Goal: Information Seeking & Learning: Learn about a topic

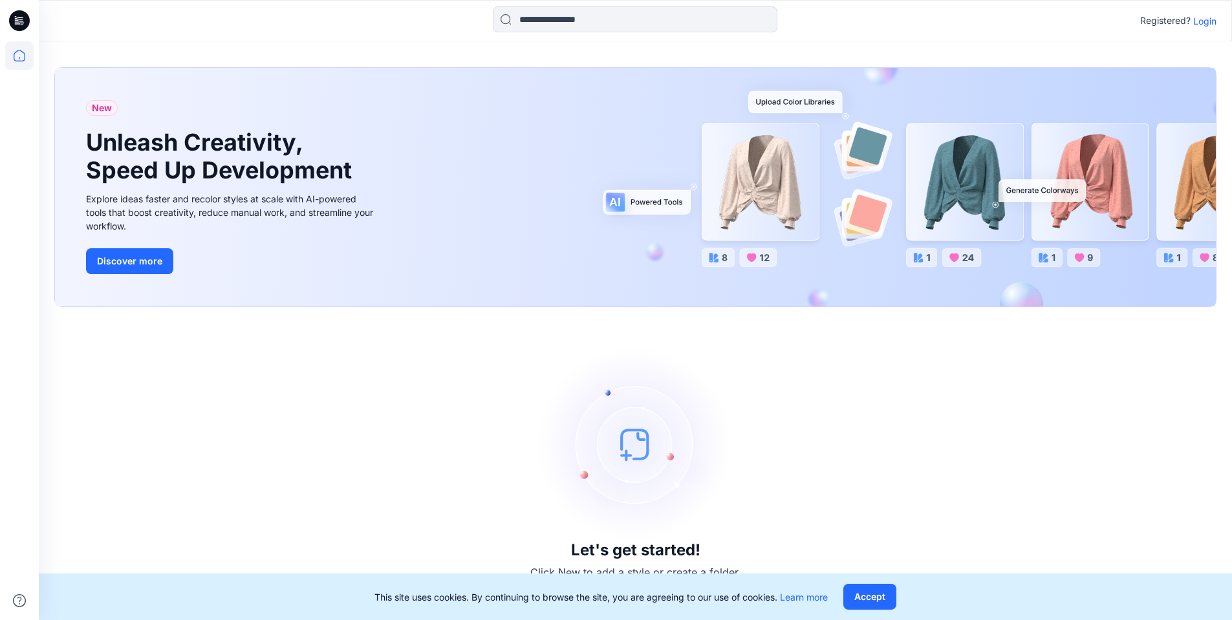
click at [1197, 21] on div "Registered? Login" at bounding box center [1178, 21] width 76 height 16
click at [1221, 24] on p "Login" at bounding box center [1213, 21] width 23 height 14
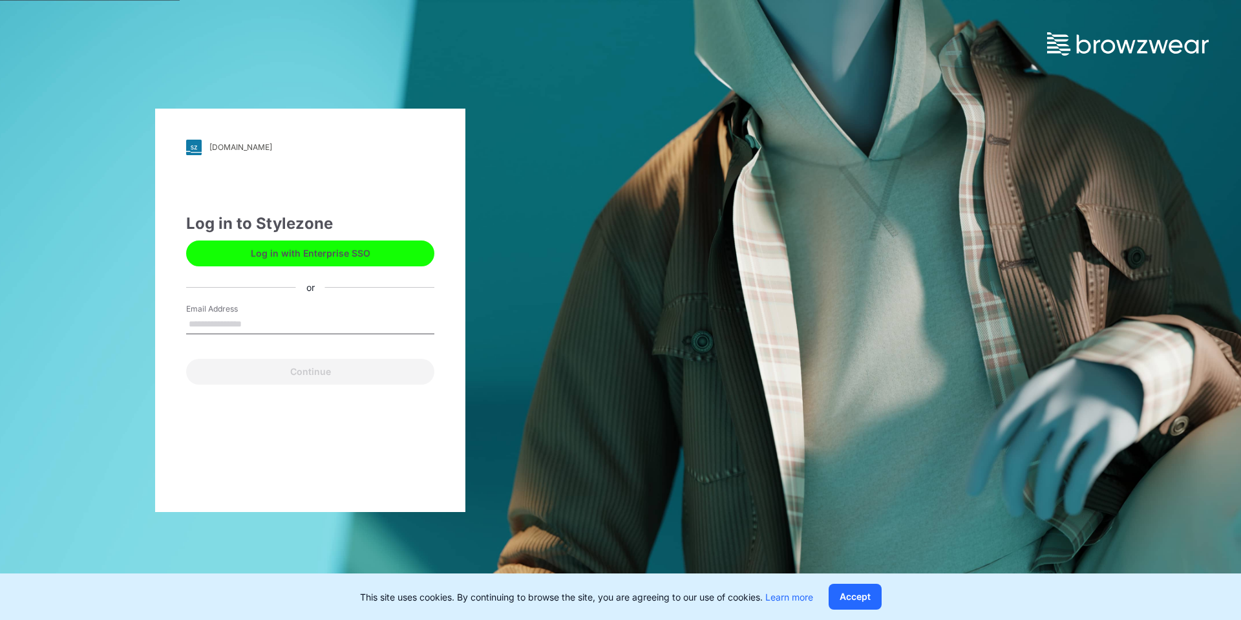
click at [281, 321] on input "Email Address" at bounding box center [310, 324] width 248 height 19
type input "**********"
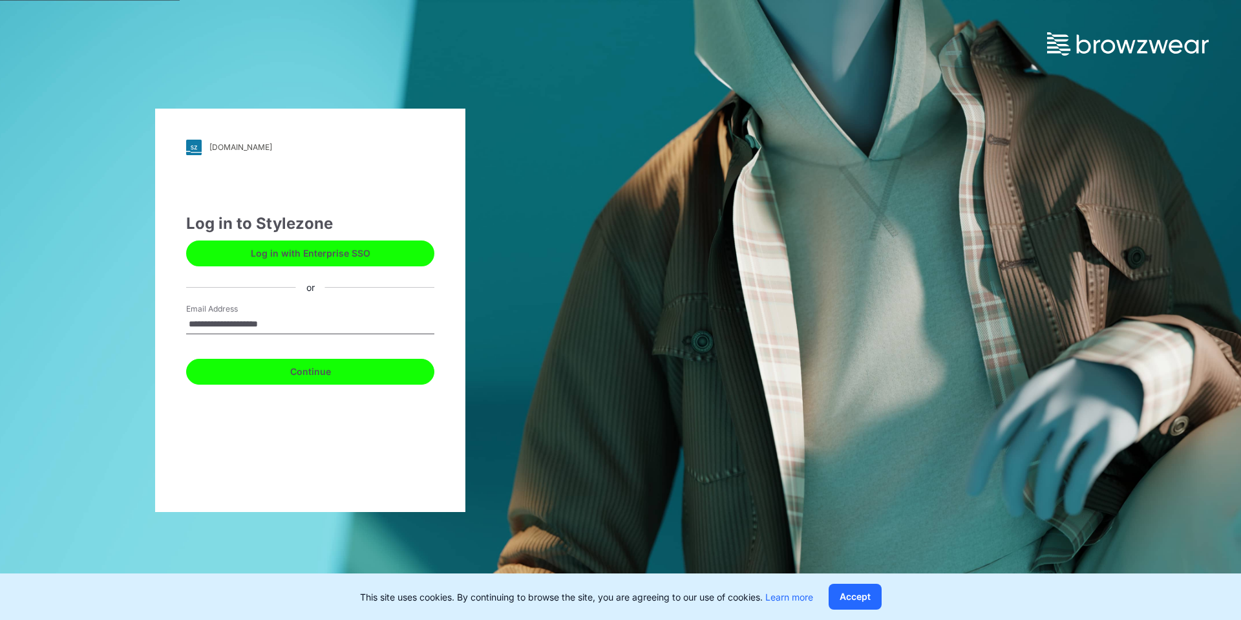
click at [297, 368] on button "Continue" at bounding box center [310, 372] width 248 height 26
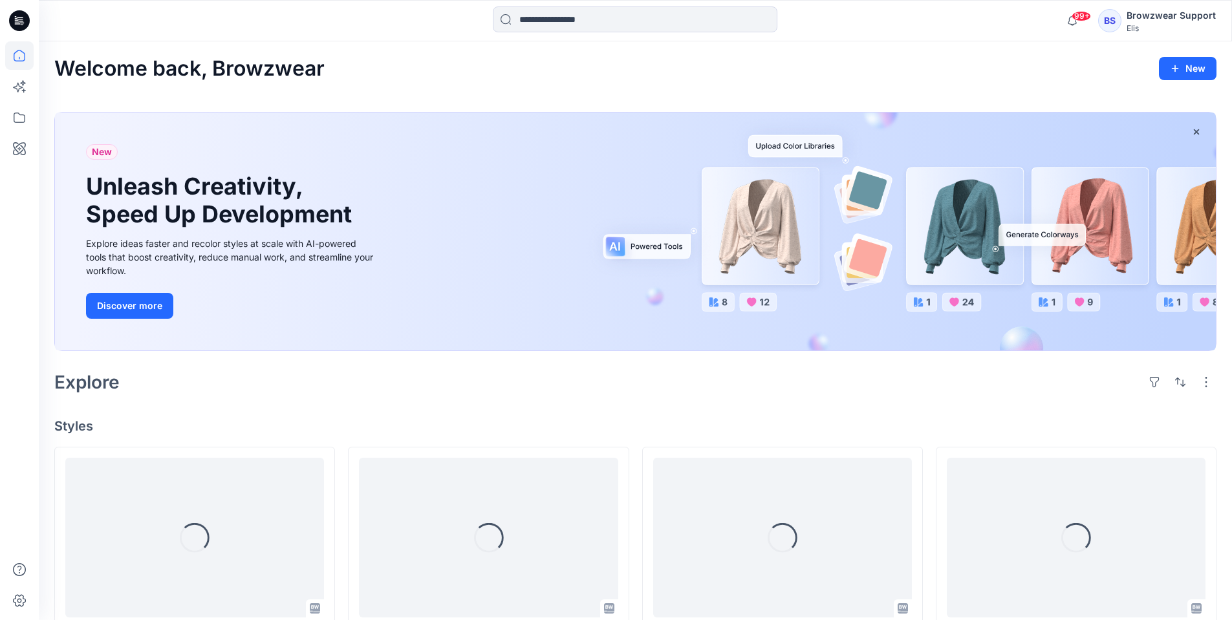
click at [1114, 19] on div "BS" at bounding box center [1109, 20] width 23 height 23
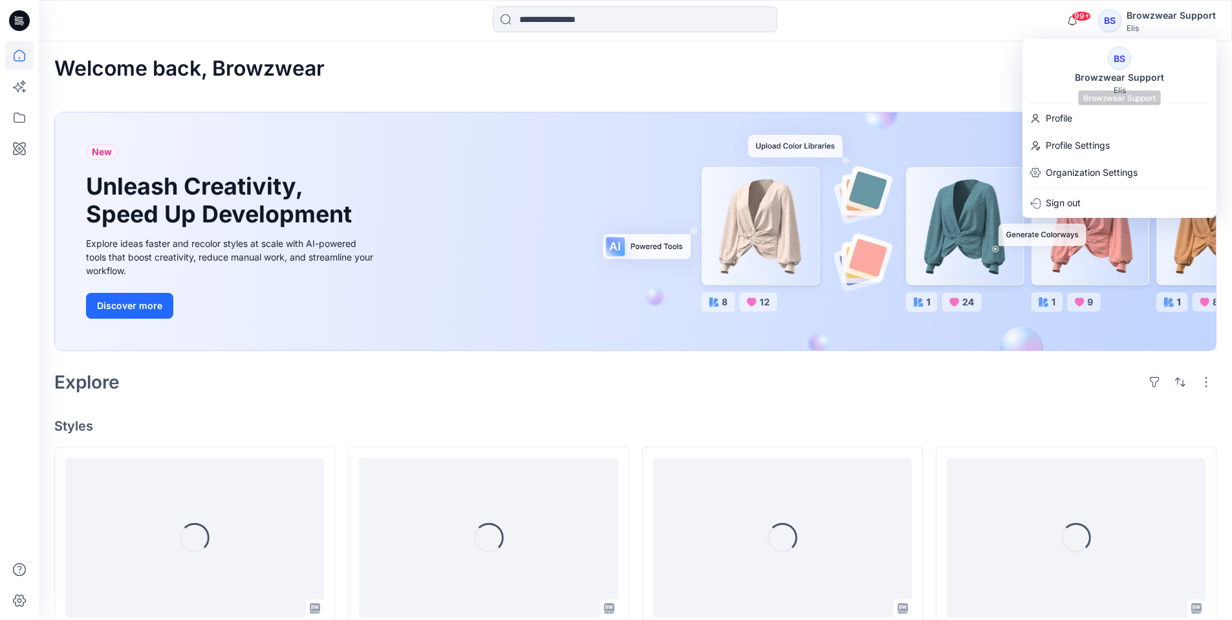
click at [1118, 72] on div "Browzwear Support" at bounding box center [1119, 78] width 105 height 16
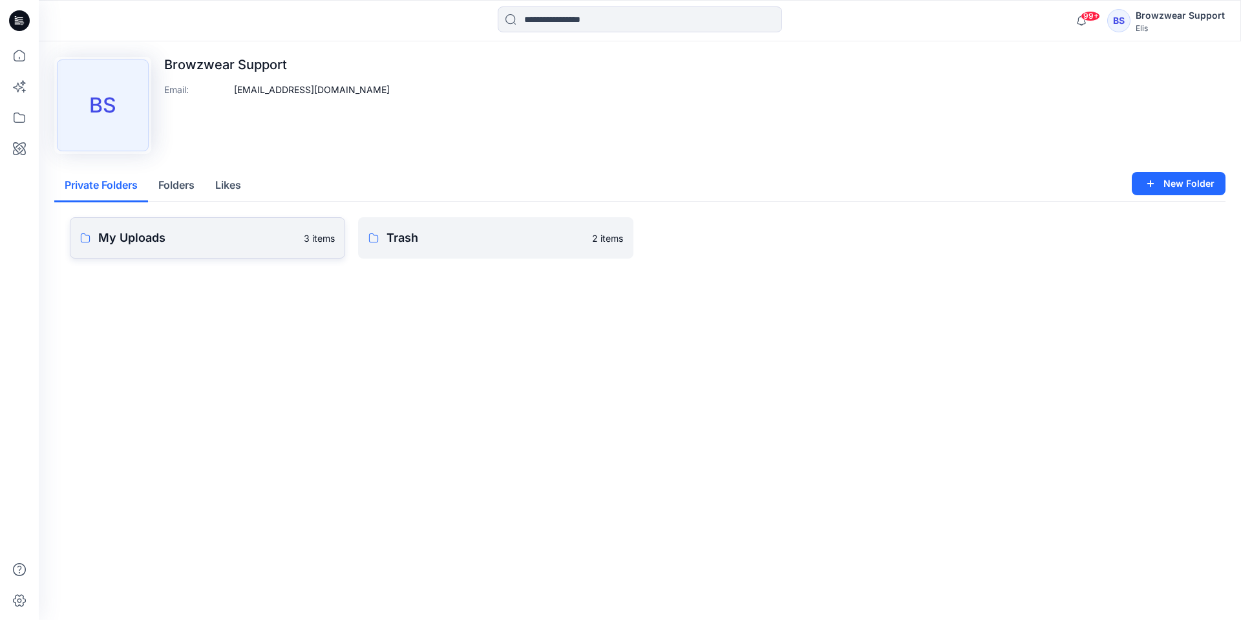
click at [156, 237] on p "My Uploads" at bounding box center [197, 238] width 198 height 18
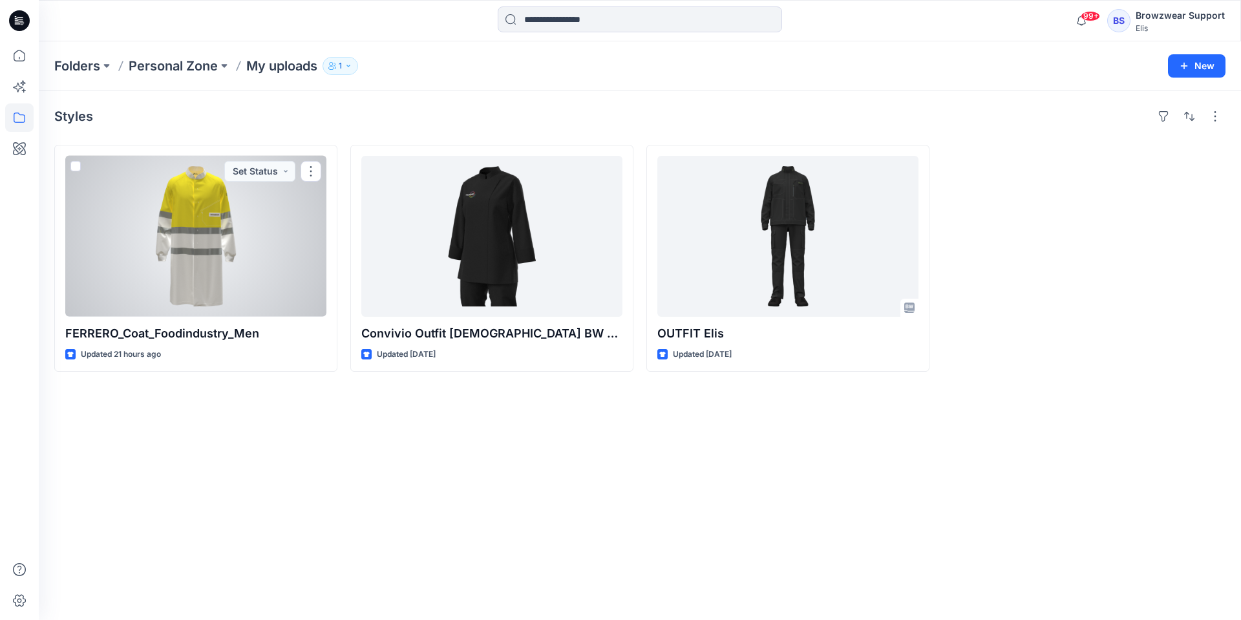
click at [212, 267] on div at bounding box center [195, 236] width 261 height 161
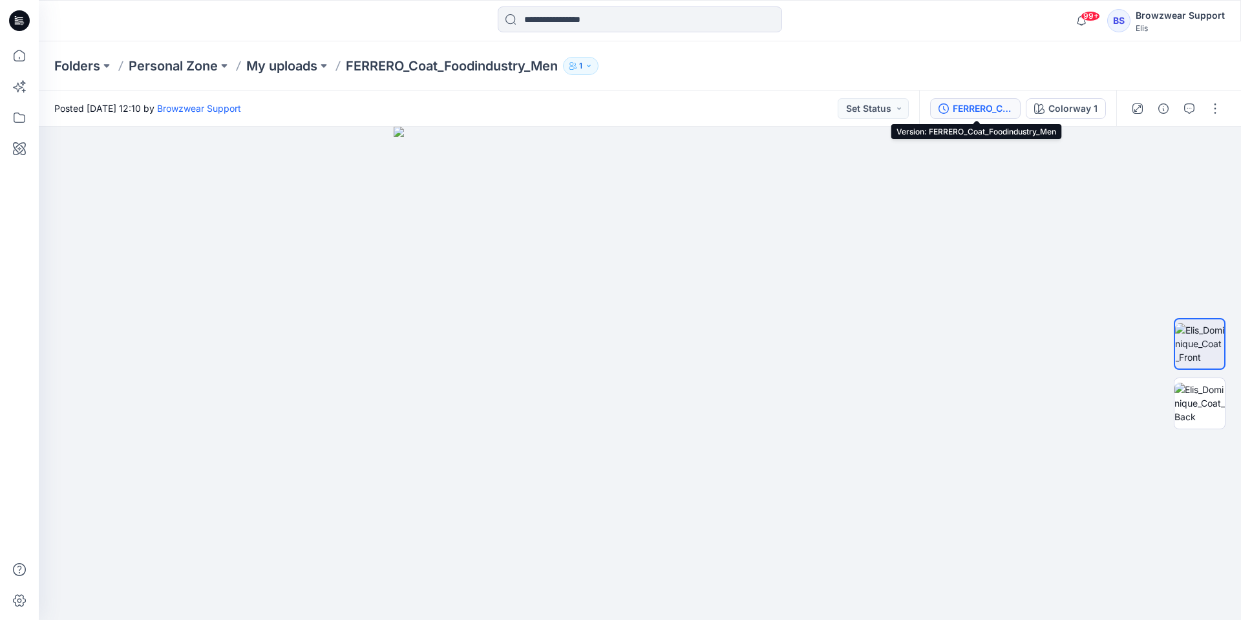
click at [970, 111] on div "FERRERO_Coat_Foodindustry_Men" at bounding box center [982, 108] width 59 height 14
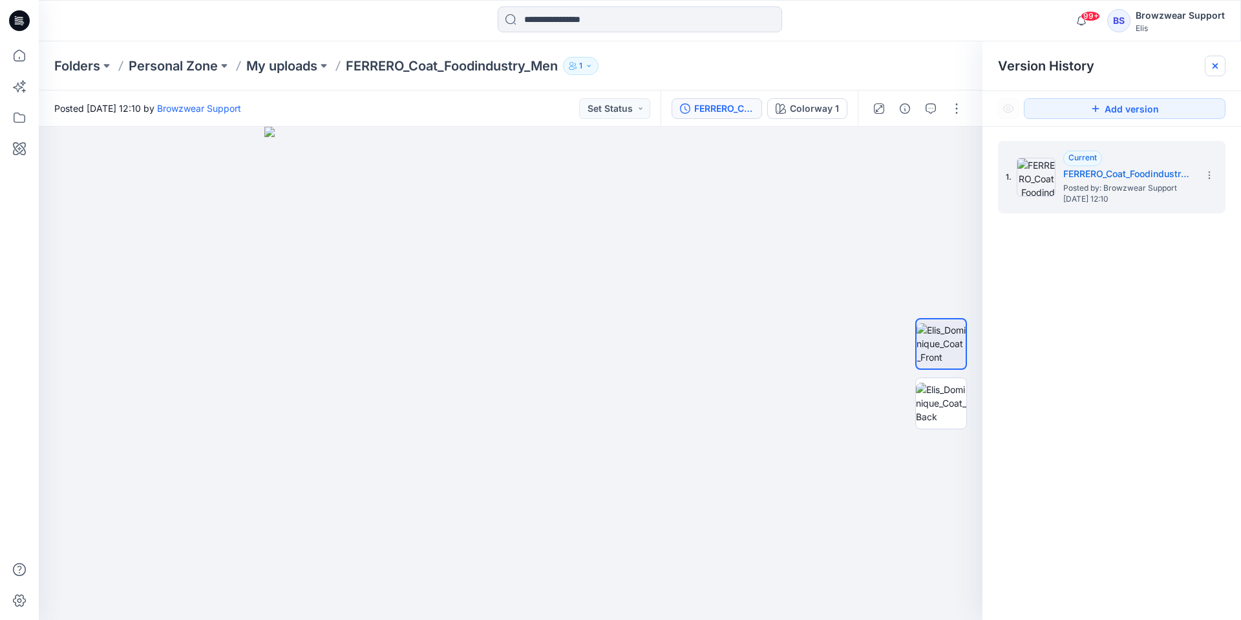
click at [1220, 64] on icon at bounding box center [1215, 66] width 10 height 10
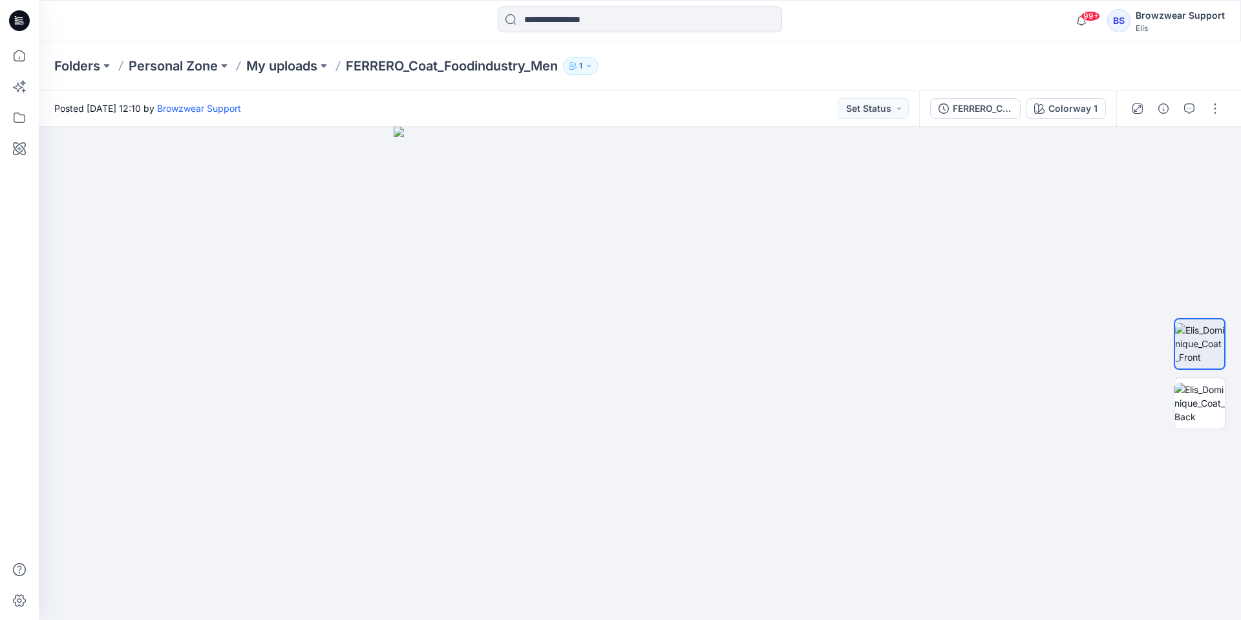
click at [26, 22] on icon at bounding box center [19, 20] width 21 height 21
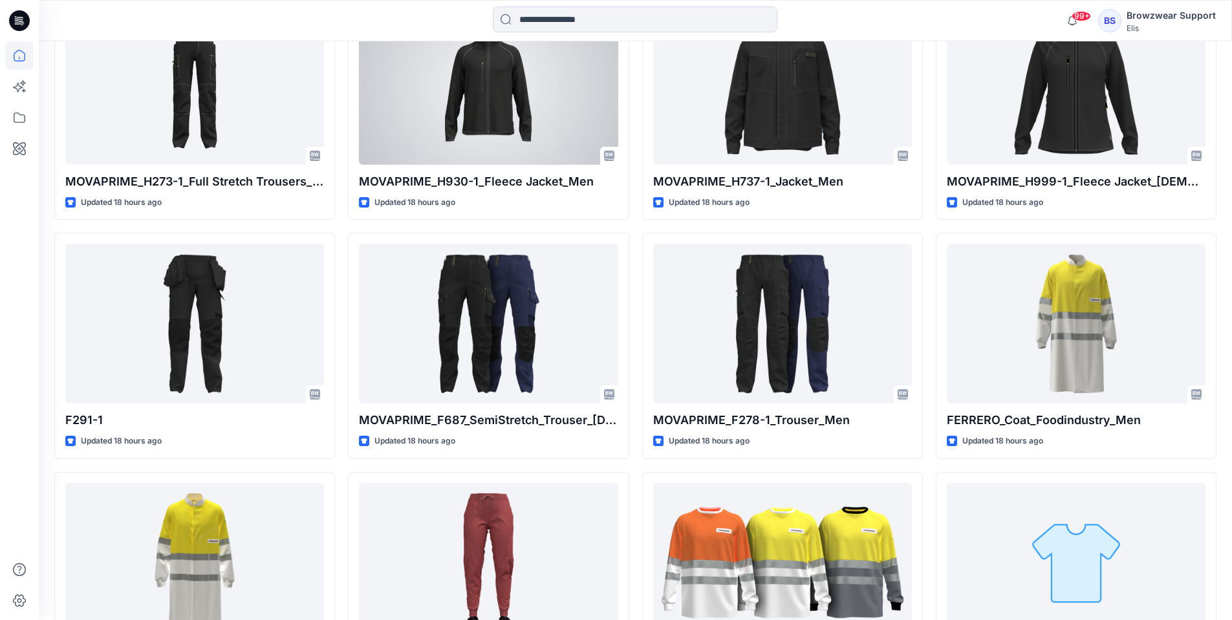
scroll to position [582, 0]
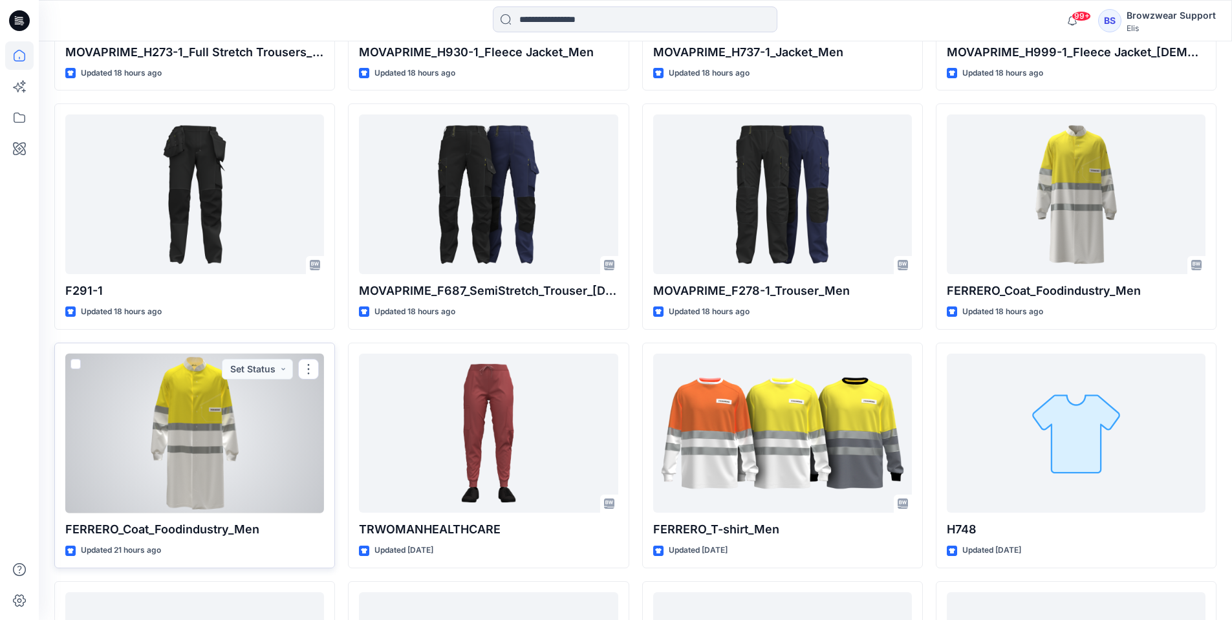
click at [229, 469] on div at bounding box center [194, 434] width 259 height 160
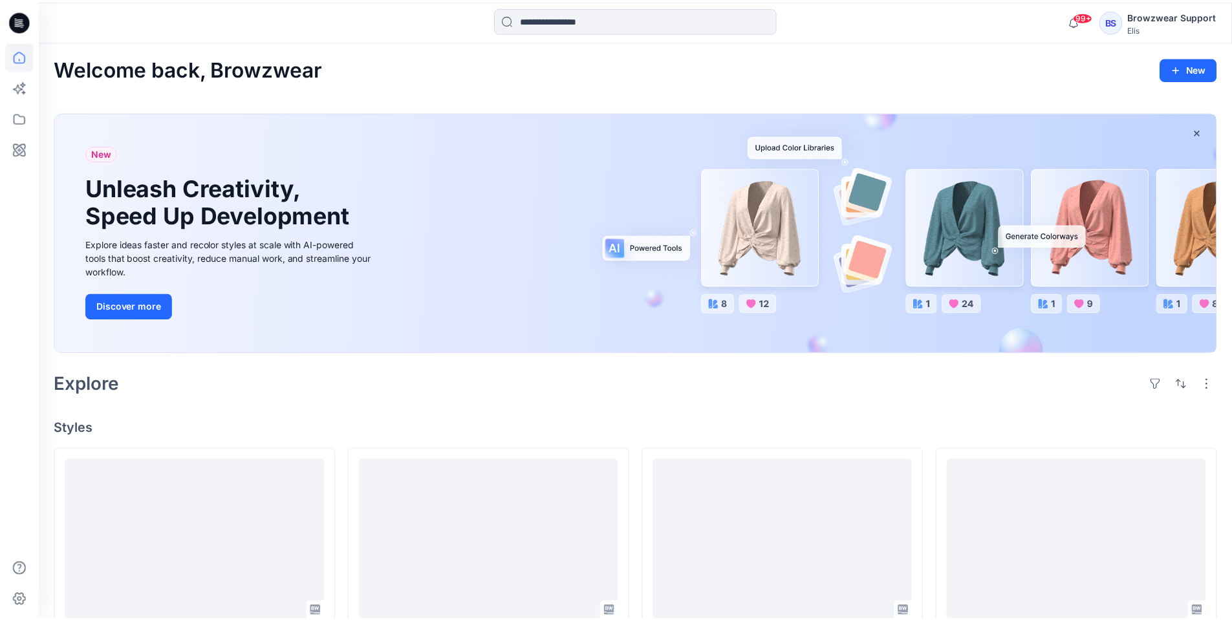
scroll to position [582, 0]
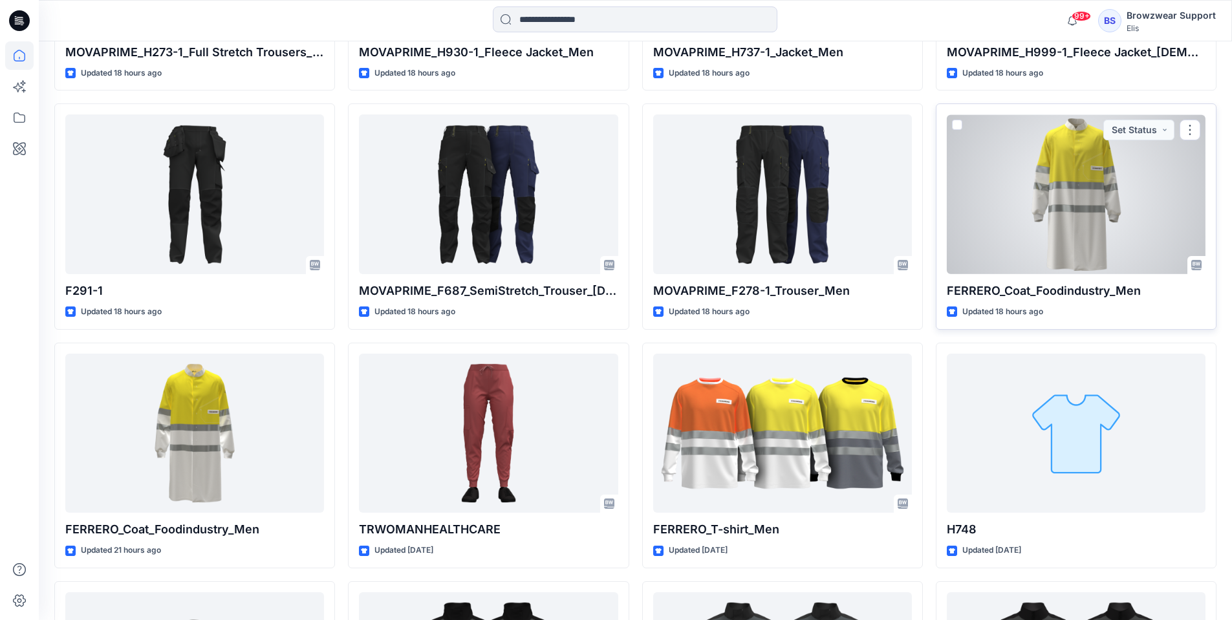
click at [1085, 204] on div at bounding box center [1075, 194] width 259 height 160
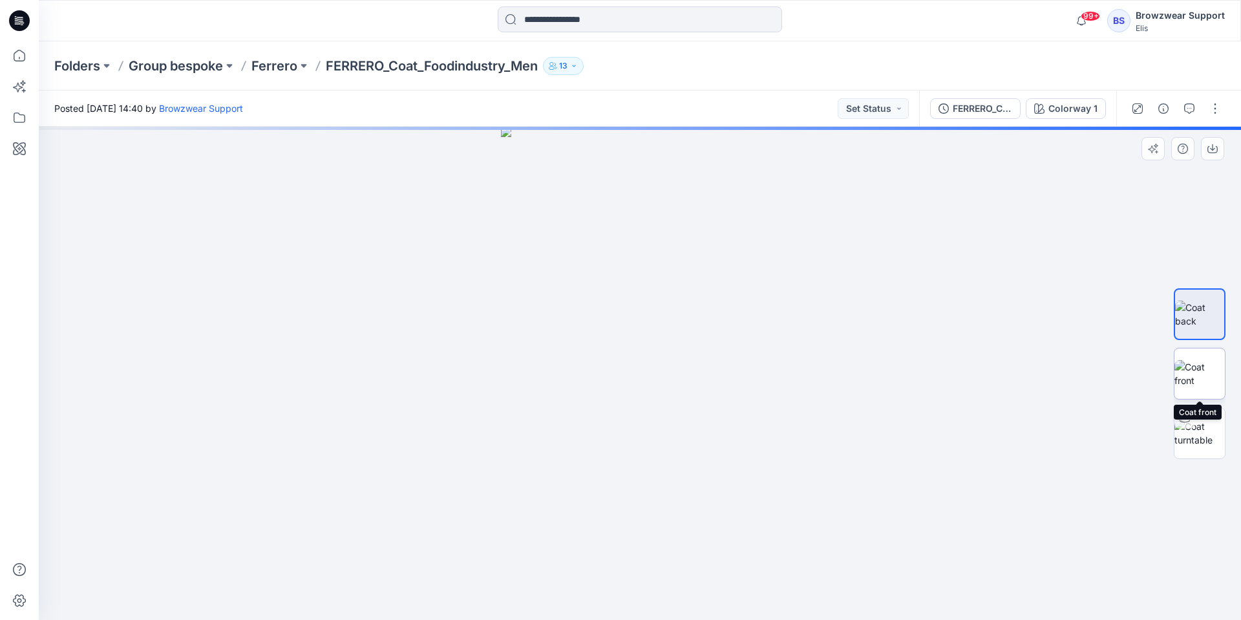
click at [1200, 371] on img at bounding box center [1200, 373] width 50 height 27
click at [954, 91] on div "FERRERO_Coat_Foodindustry_Men (1) Colorway 1" at bounding box center [1017, 109] width 197 height 36
click at [955, 100] on button "FERRERO_Coat_Foodindustry_Men (1)" at bounding box center [975, 108] width 91 height 21
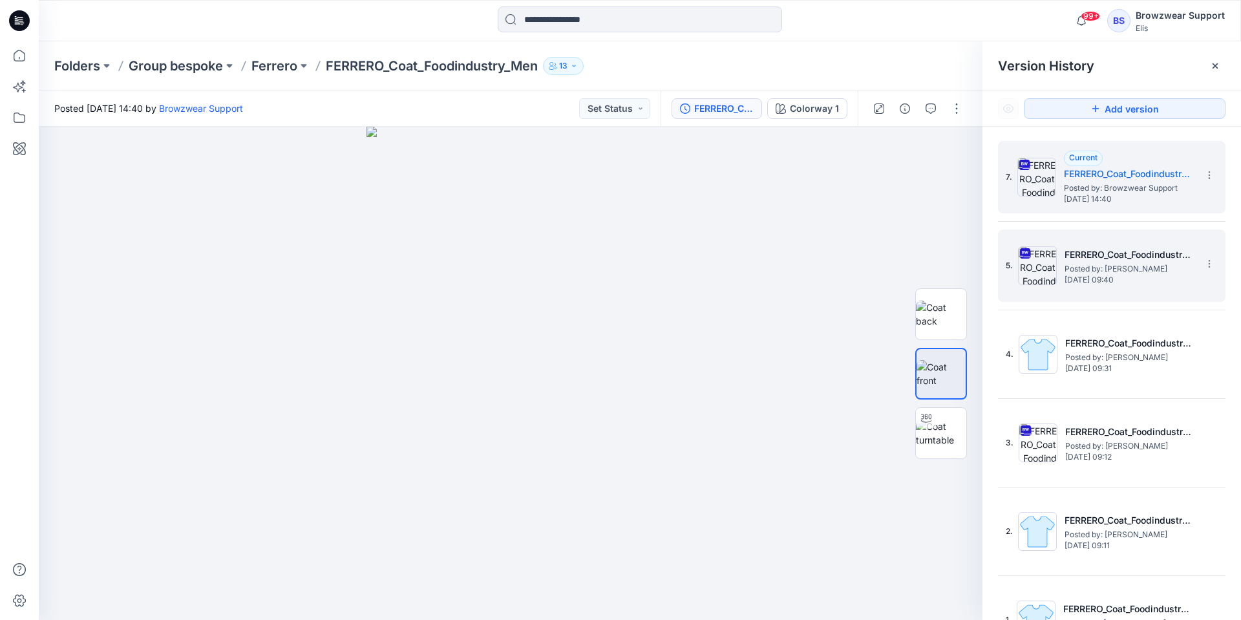
click at [1116, 261] on h5 "FERRERO_Coat_Foodindustry_Men" at bounding box center [1129, 255] width 129 height 16
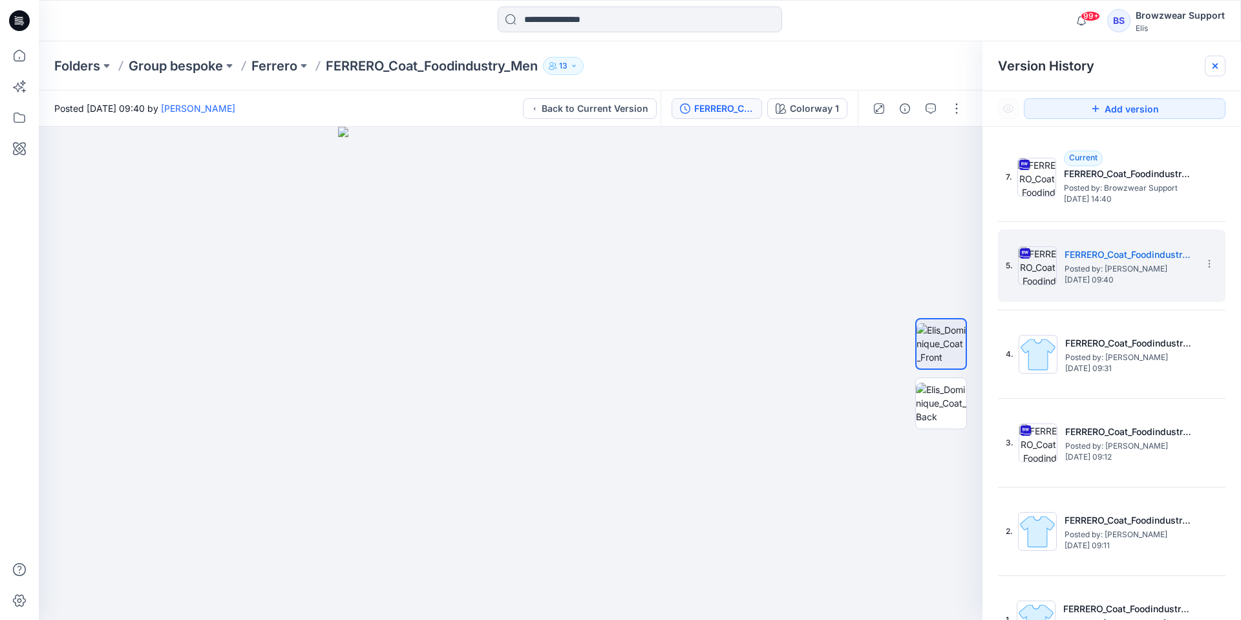
click at [1220, 65] on icon at bounding box center [1215, 66] width 10 height 10
